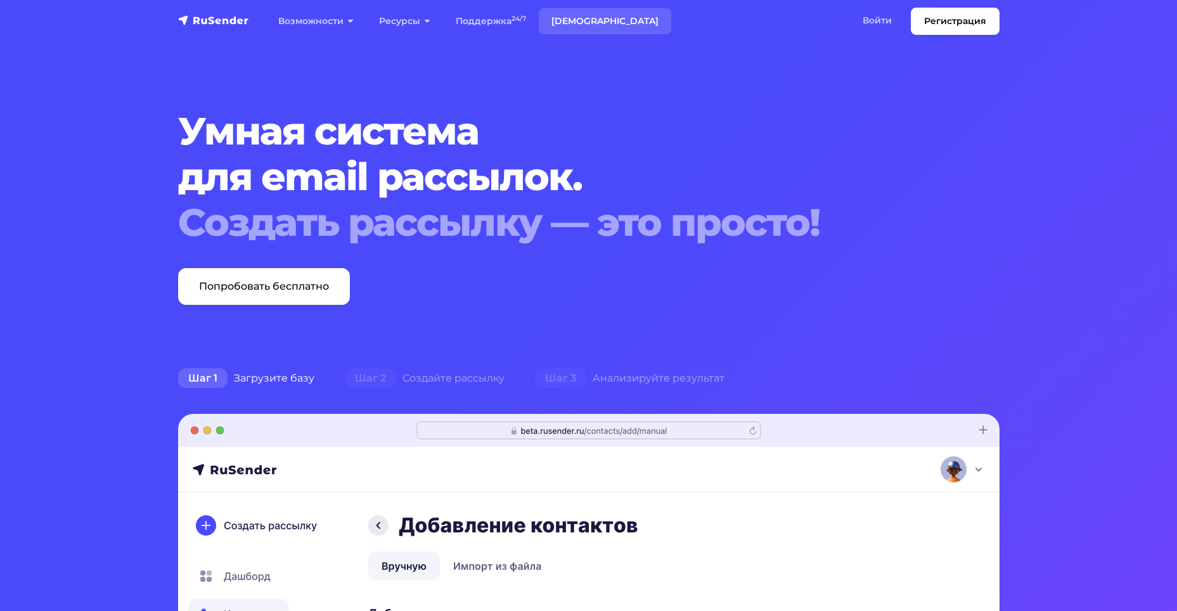
click at [560, 23] on link "[DEMOGRAPHIC_DATA]" at bounding box center [605, 21] width 133 height 26
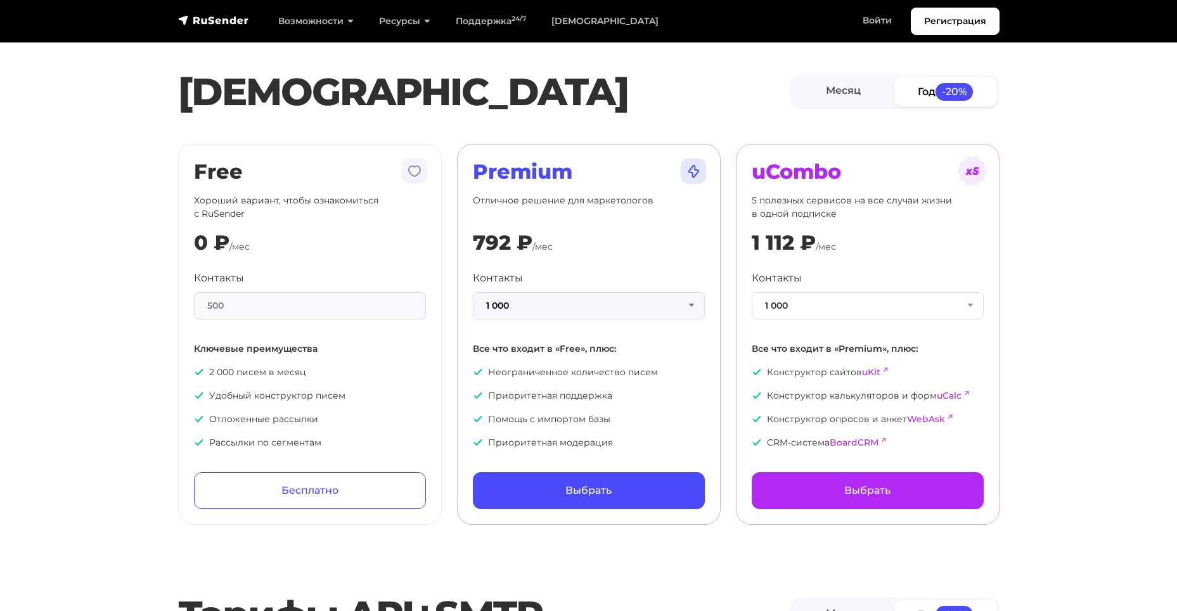
click at [533, 304] on button "1 000" at bounding box center [589, 305] width 232 height 27
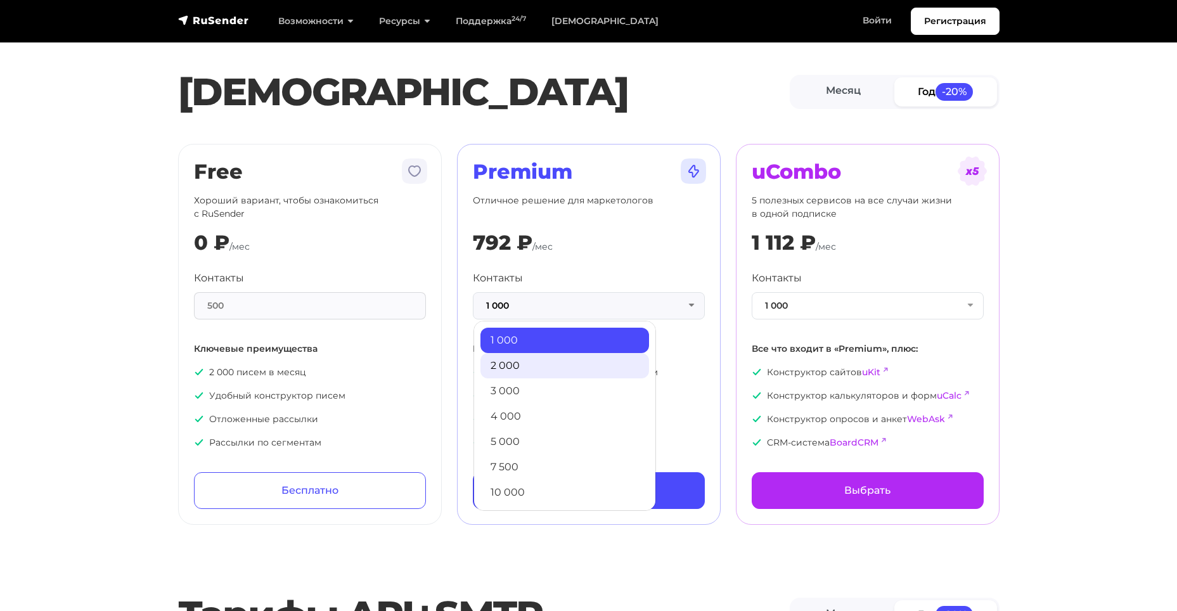
click at [500, 358] on link "2 000" at bounding box center [565, 365] width 169 height 25
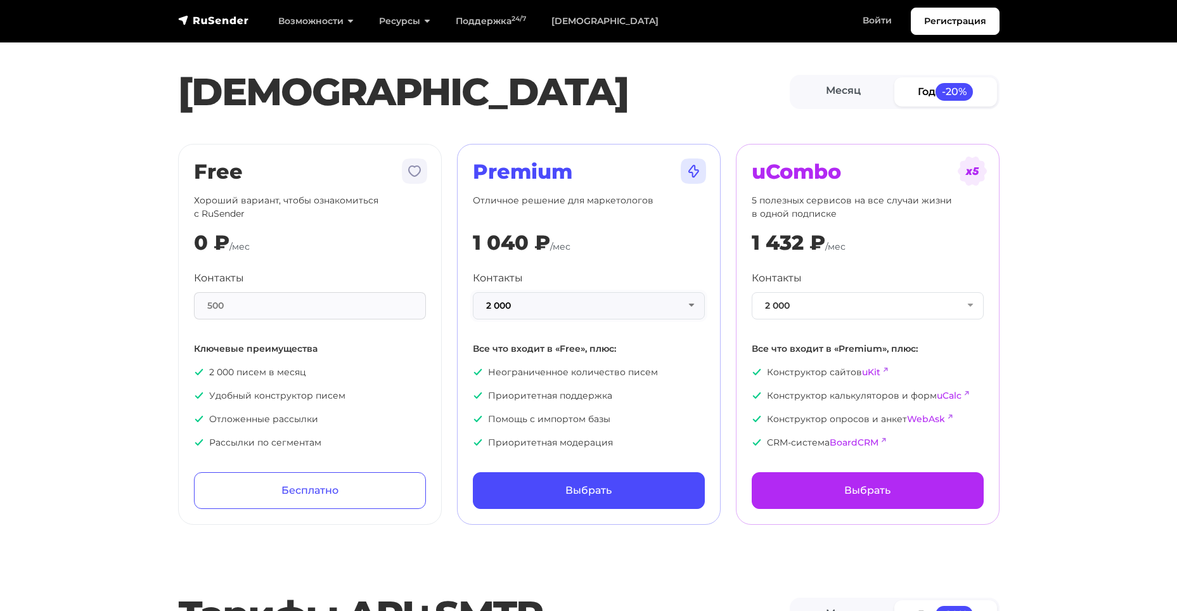
click at [519, 301] on button "2 000" at bounding box center [589, 305] width 232 height 27
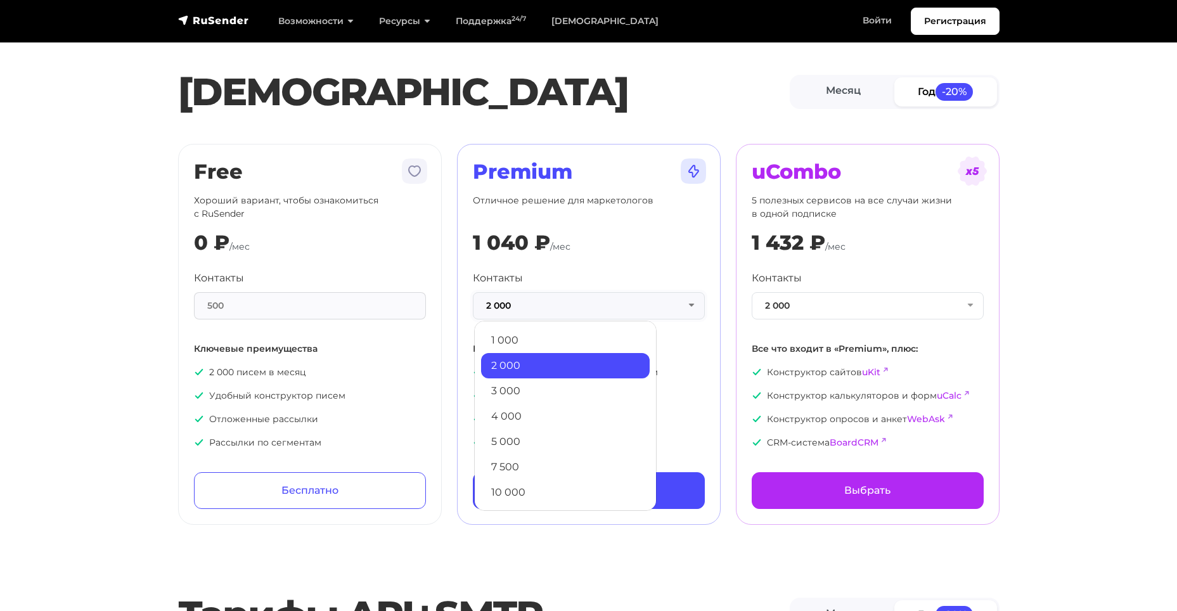
click at [519, 301] on button "2 000" at bounding box center [589, 305] width 232 height 27
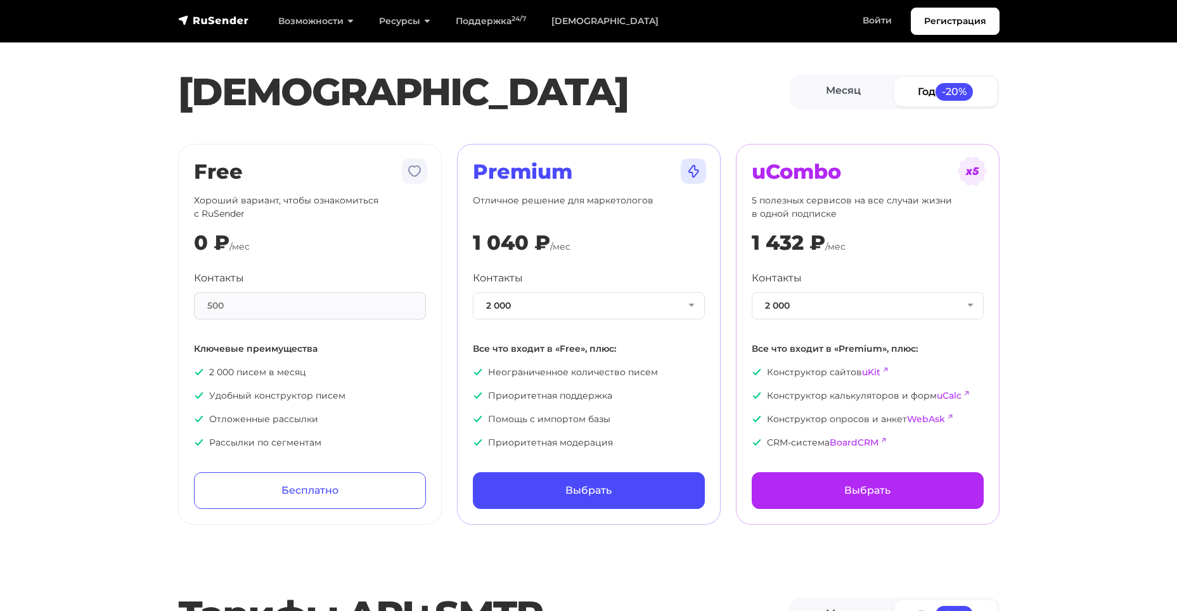
click at [933, 93] on link "Год -20%" at bounding box center [946, 91] width 103 height 29
click at [853, 91] on link "Месяц" at bounding box center [844, 91] width 103 height 29
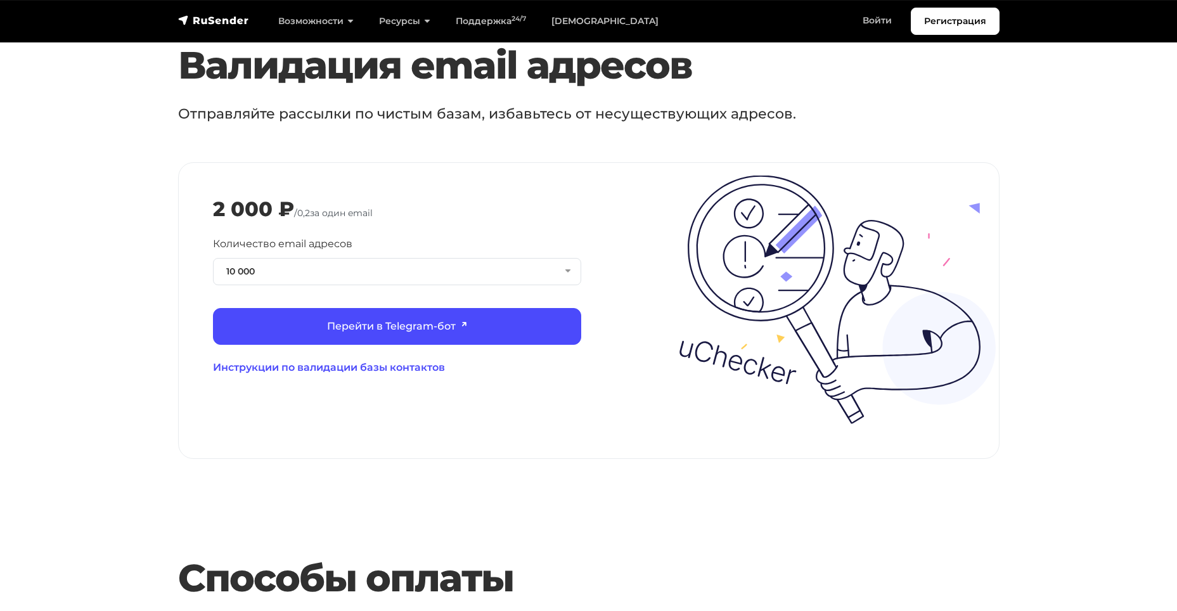
scroll to position [1331, 0]
click at [256, 257] on button "10 000" at bounding box center [397, 270] width 368 height 27
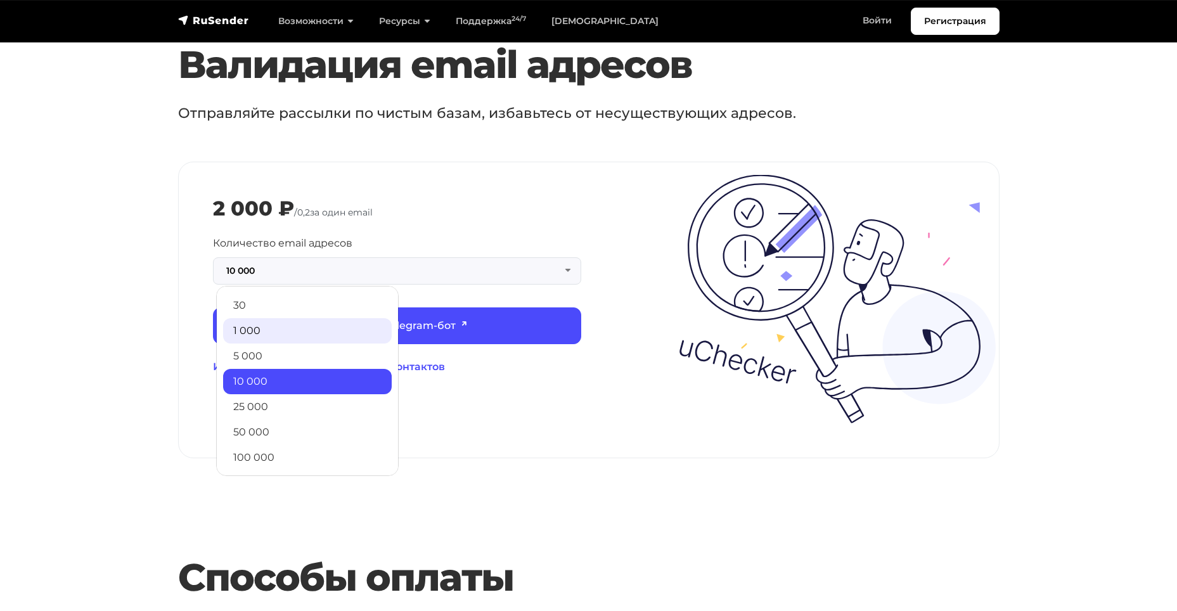
click at [245, 318] on link "1 000" at bounding box center [307, 330] width 169 height 25
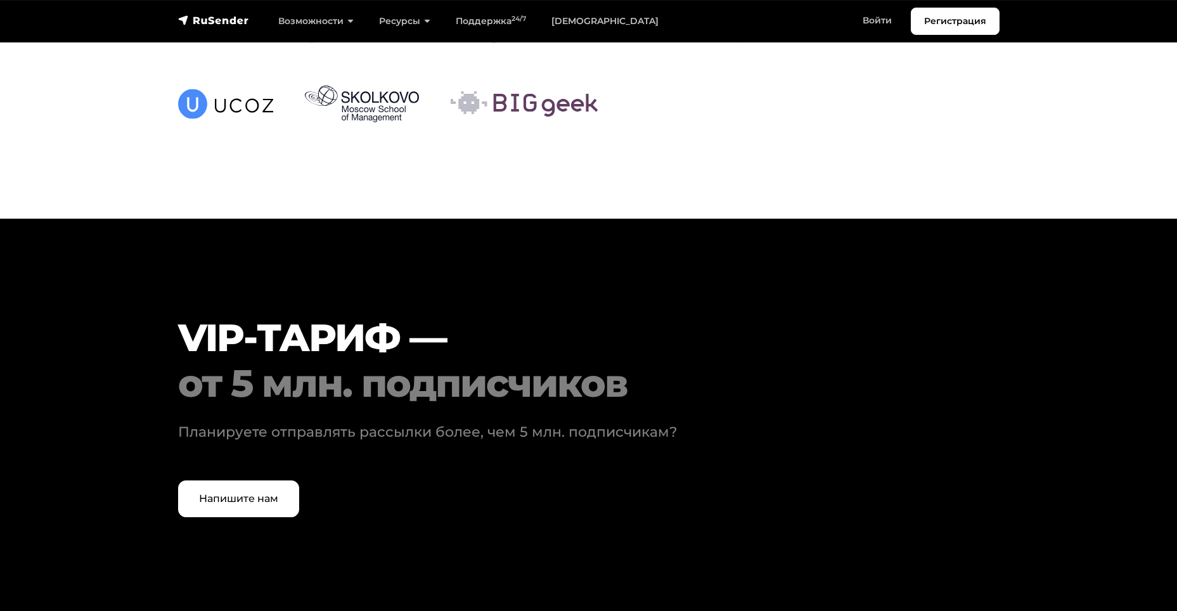
scroll to position [3804, 0]
